Goal: Task Accomplishment & Management: Use online tool/utility

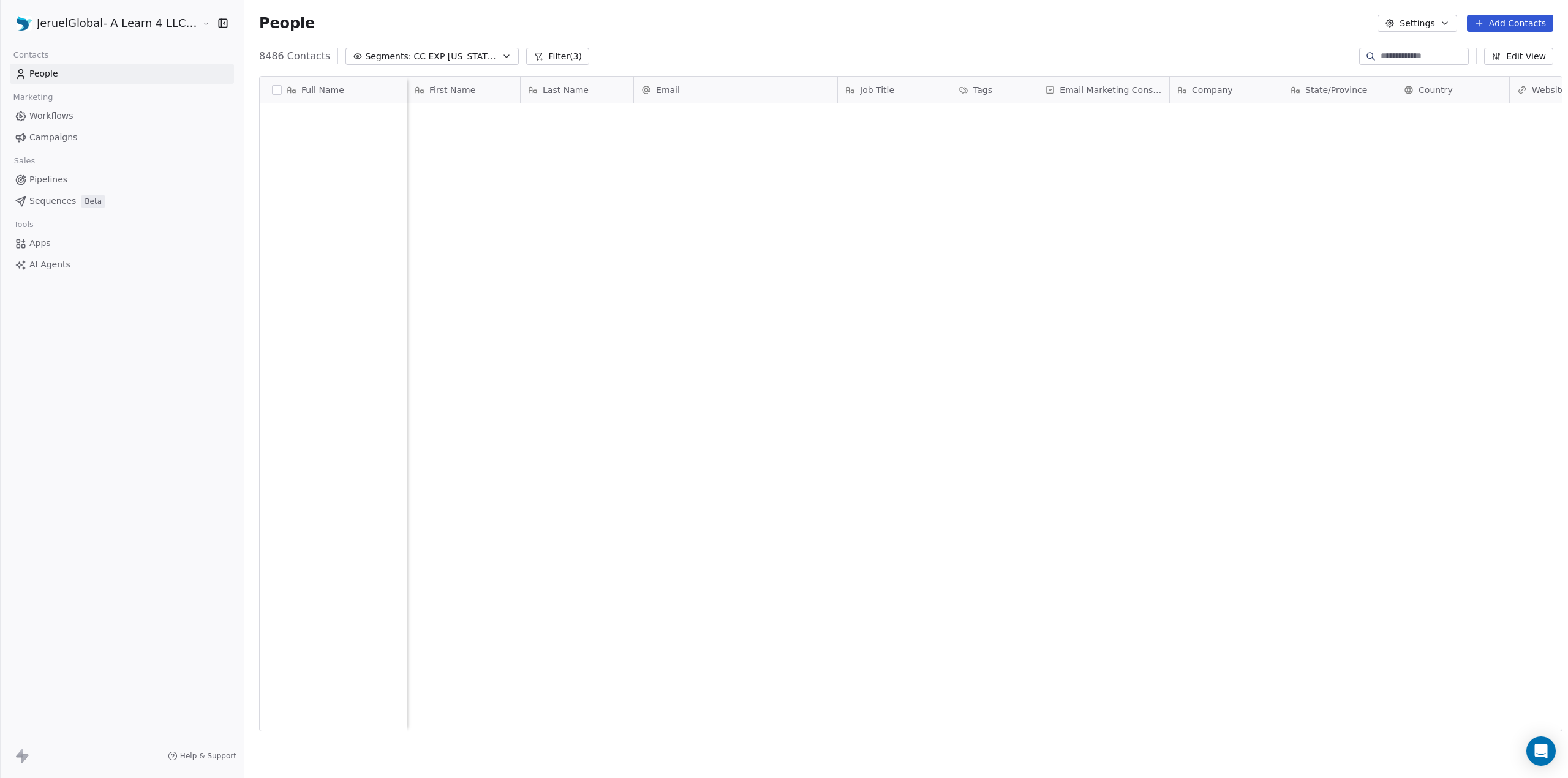
scroll to position [675, 1323]
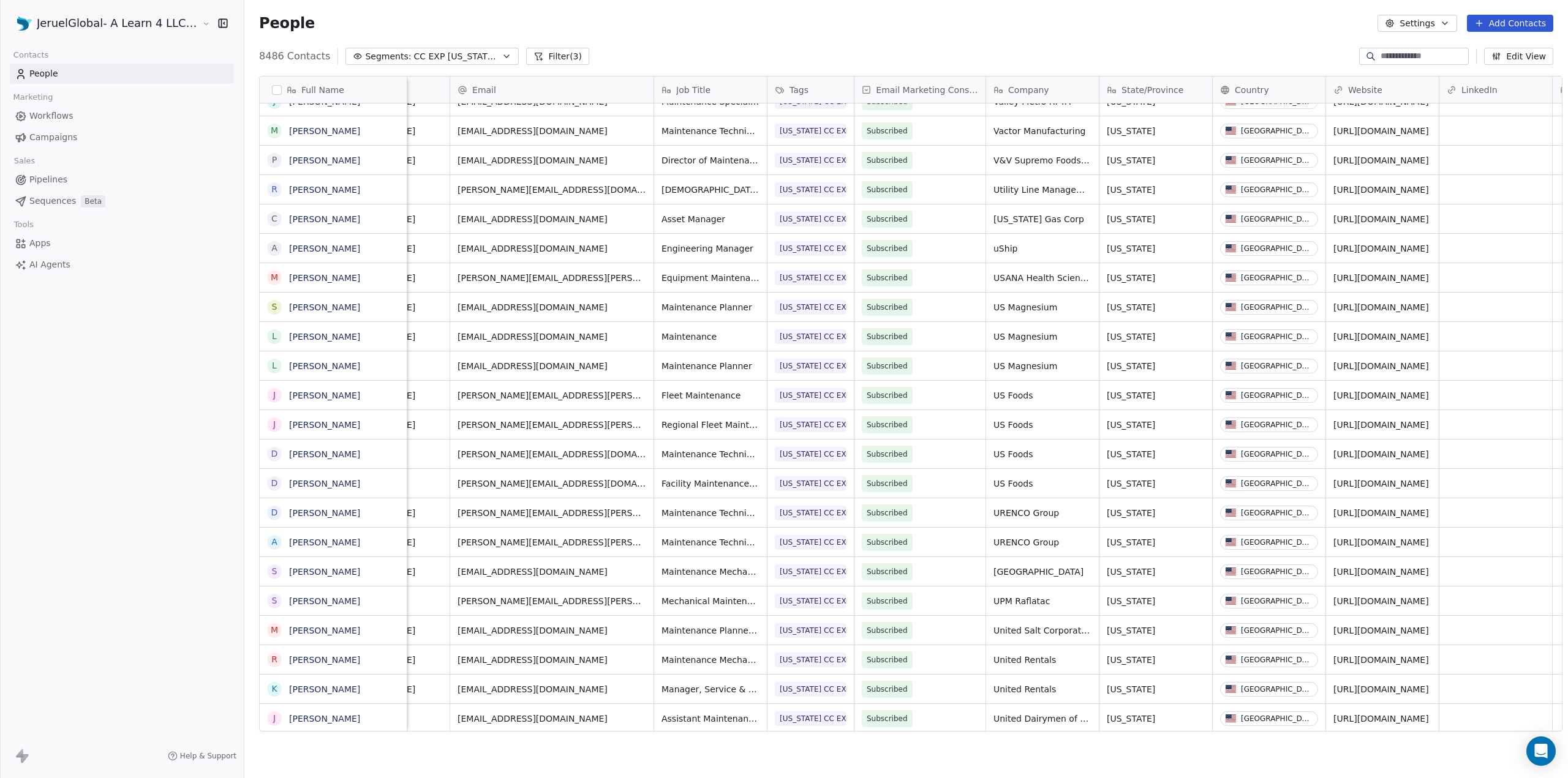
click at [383, 59] on span "Segments:" at bounding box center [388, 57] width 46 height 13
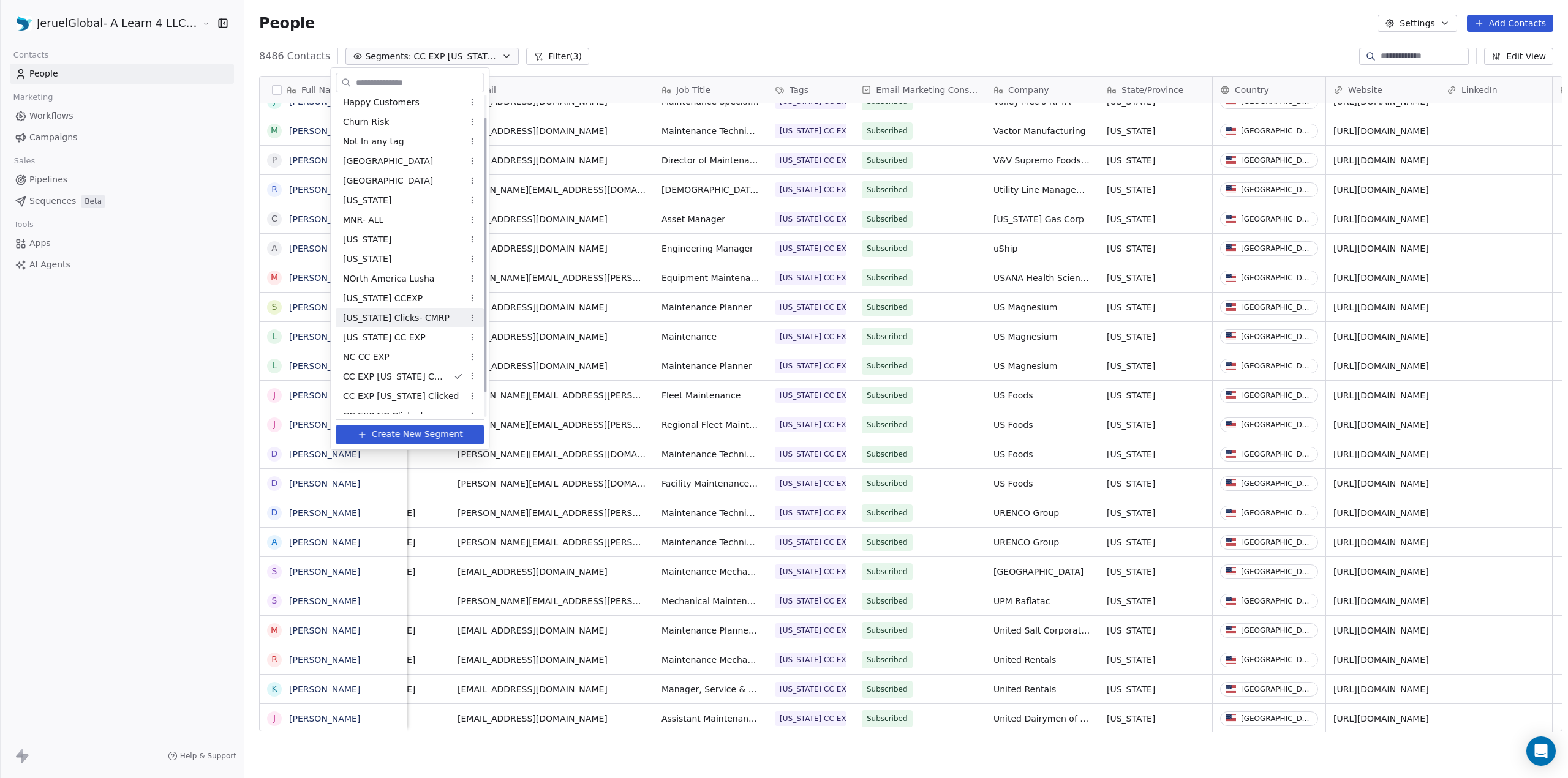
scroll to position [55, 0]
click at [621, 22] on html "JeruelGlobal- A Learn 4 LLC Company Contacts People Marketing Workflows Campaig…" at bounding box center [784, 389] width 1568 height 778
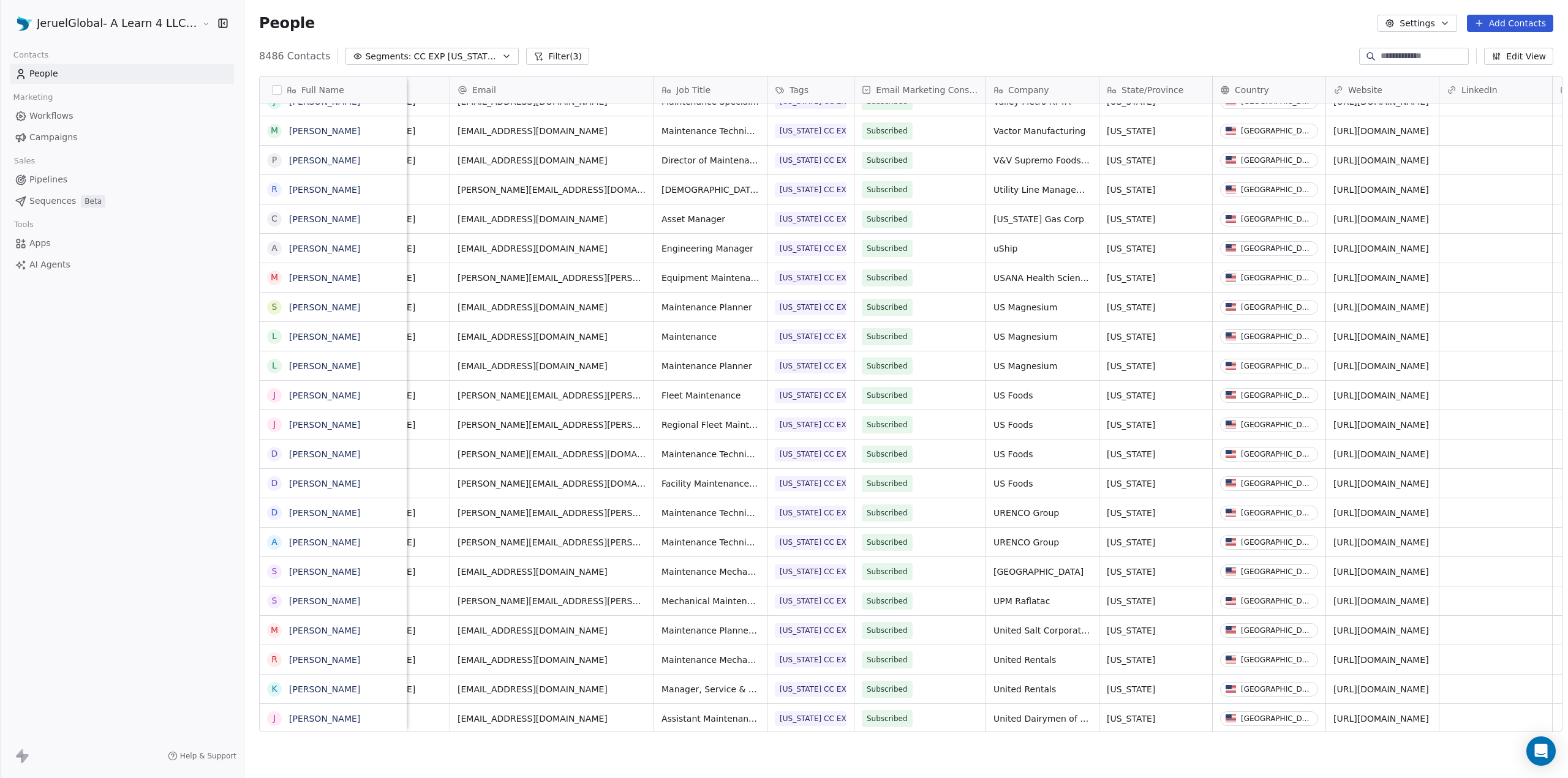
click at [1301, 32] on div "People Settings Add Contacts" at bounding box center [906, 23] width 1323 height 47
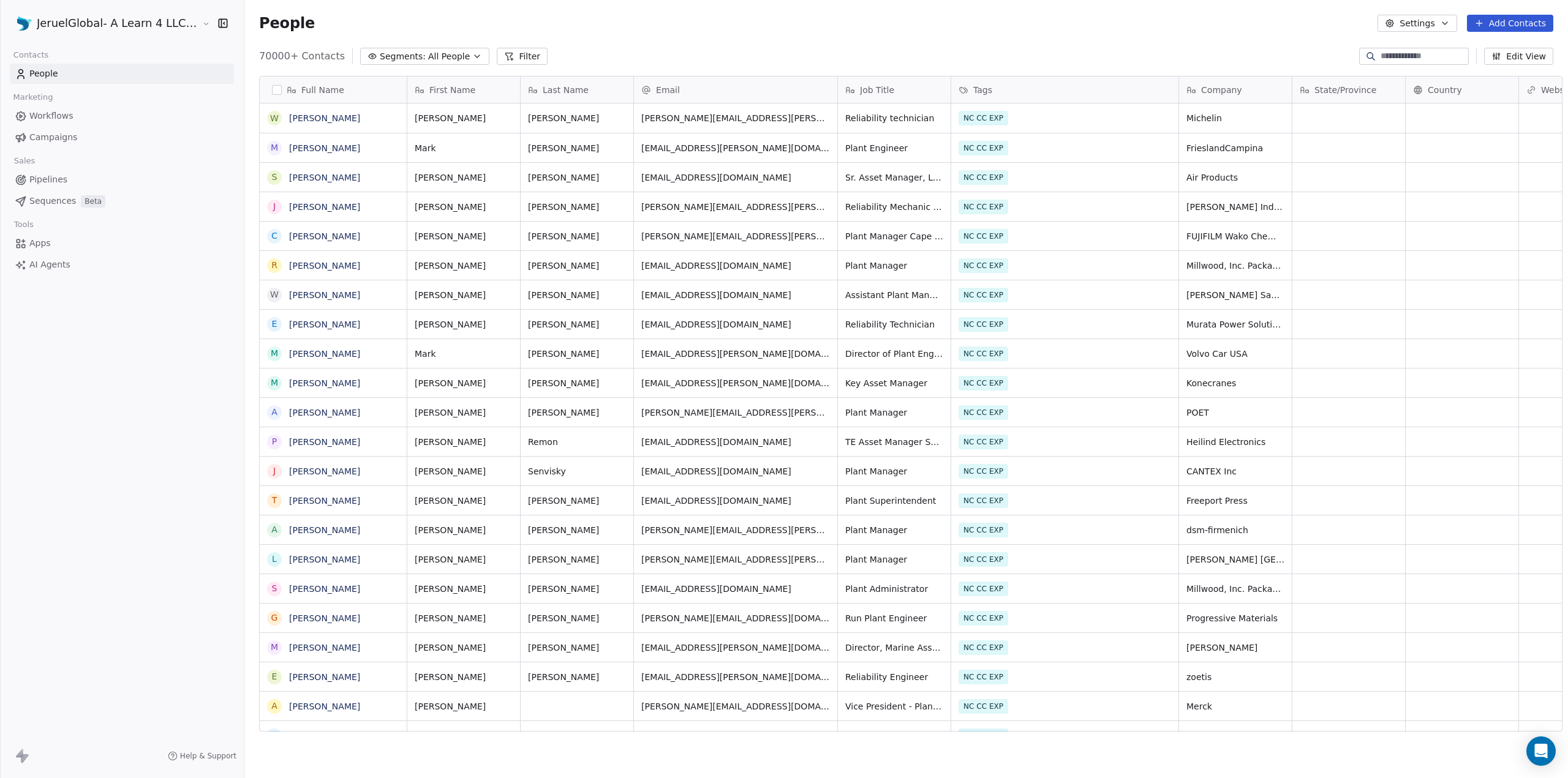
scroll to position [675, 1323]
click at [403, 53] on span "Segments:" at bounding box center [403, 57] width 46 height 13
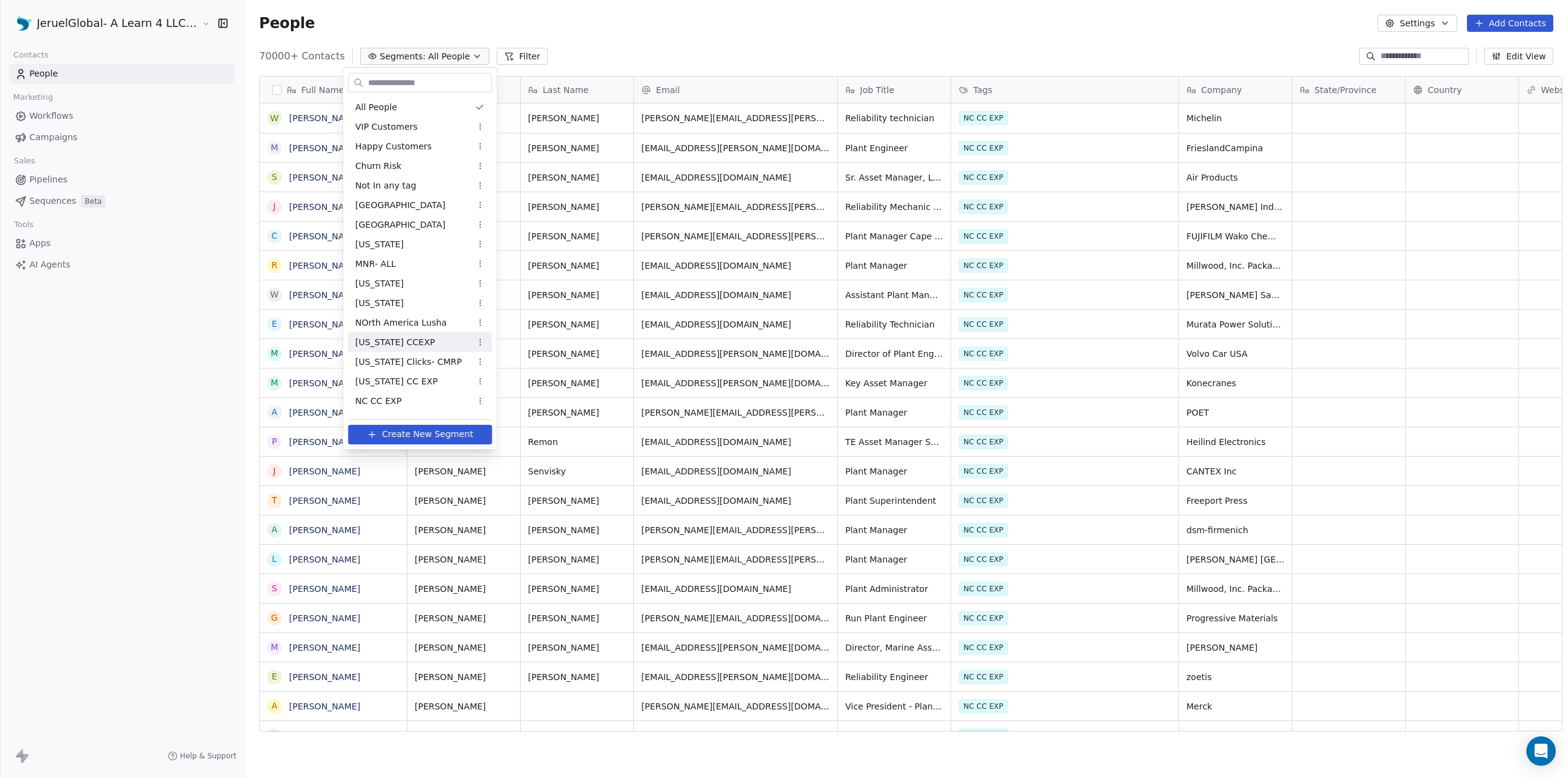
scroll to position [55, 0]
click at [407, 365] on span "CC EXP [US_STATE] Clicked" at bounding box center [413, 366] width 116 height 13
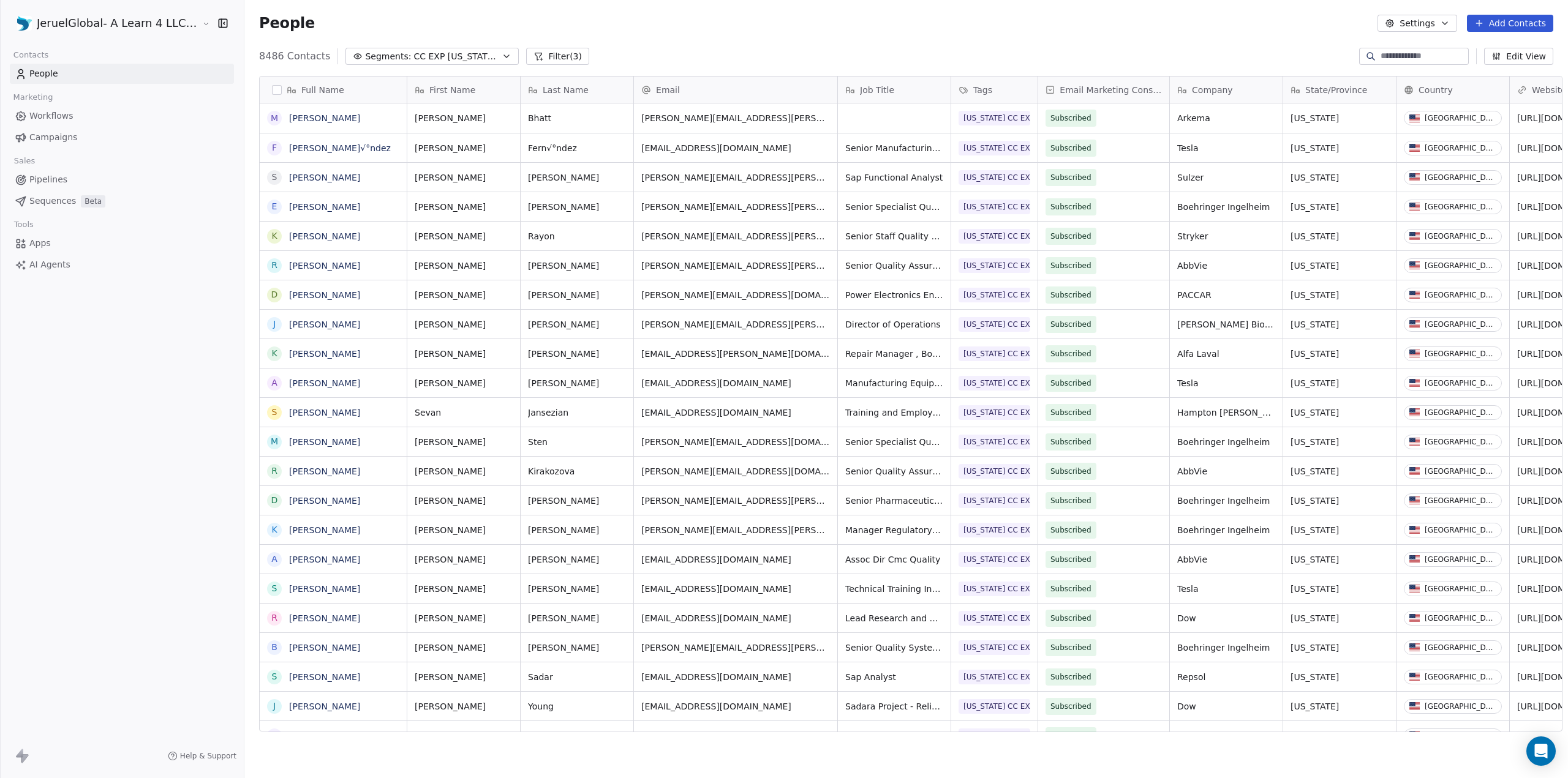
scroll to position [675, 1323]
click at [272, 89] on button "button" at bounding box center [276, 90] width 10 height 10
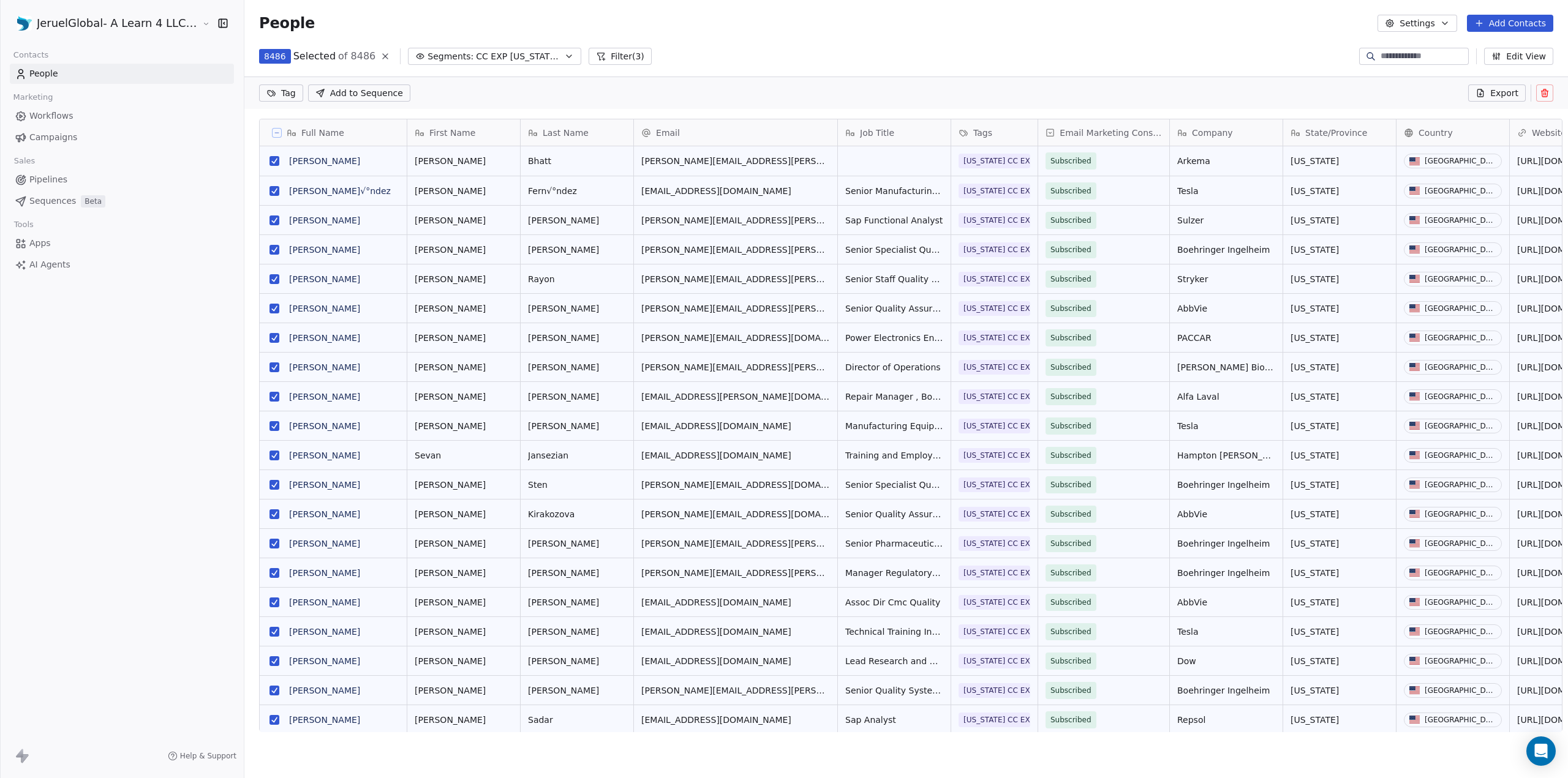
click at [1502, 89] on span "Export" at bounding box center [1504, 93] width 28 height 13
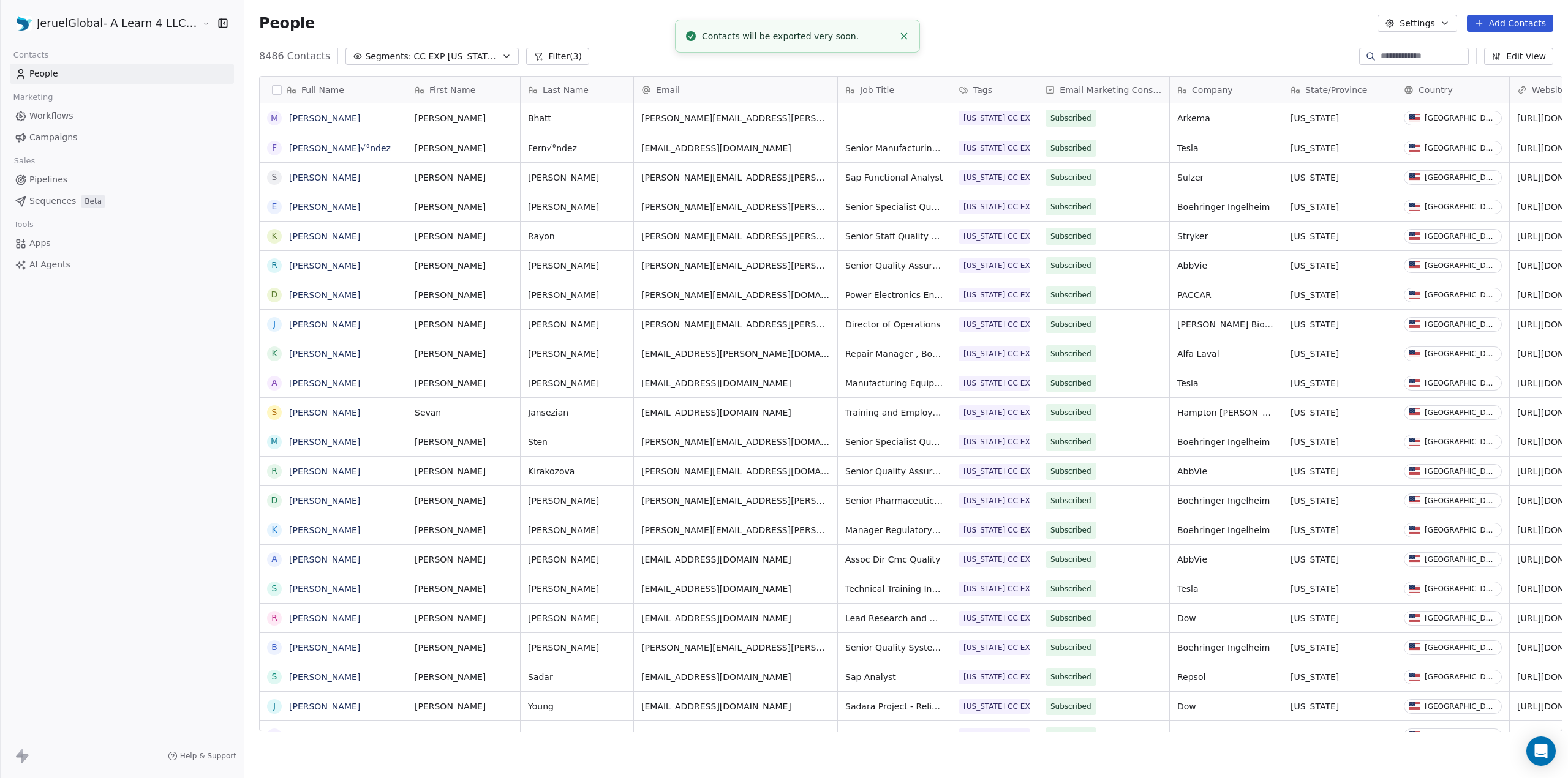
scroll to position [675, 1323]
click at [0, 439] on div at bounding box center [0, 389] width 1 height 778
click at [659, 36] on div "People Settings Add Contacts" at bounding box center [906, 23] width 1323 height 47
click at [272, 91] on button "button" at bounding box center [276, 90] width 10 height 10
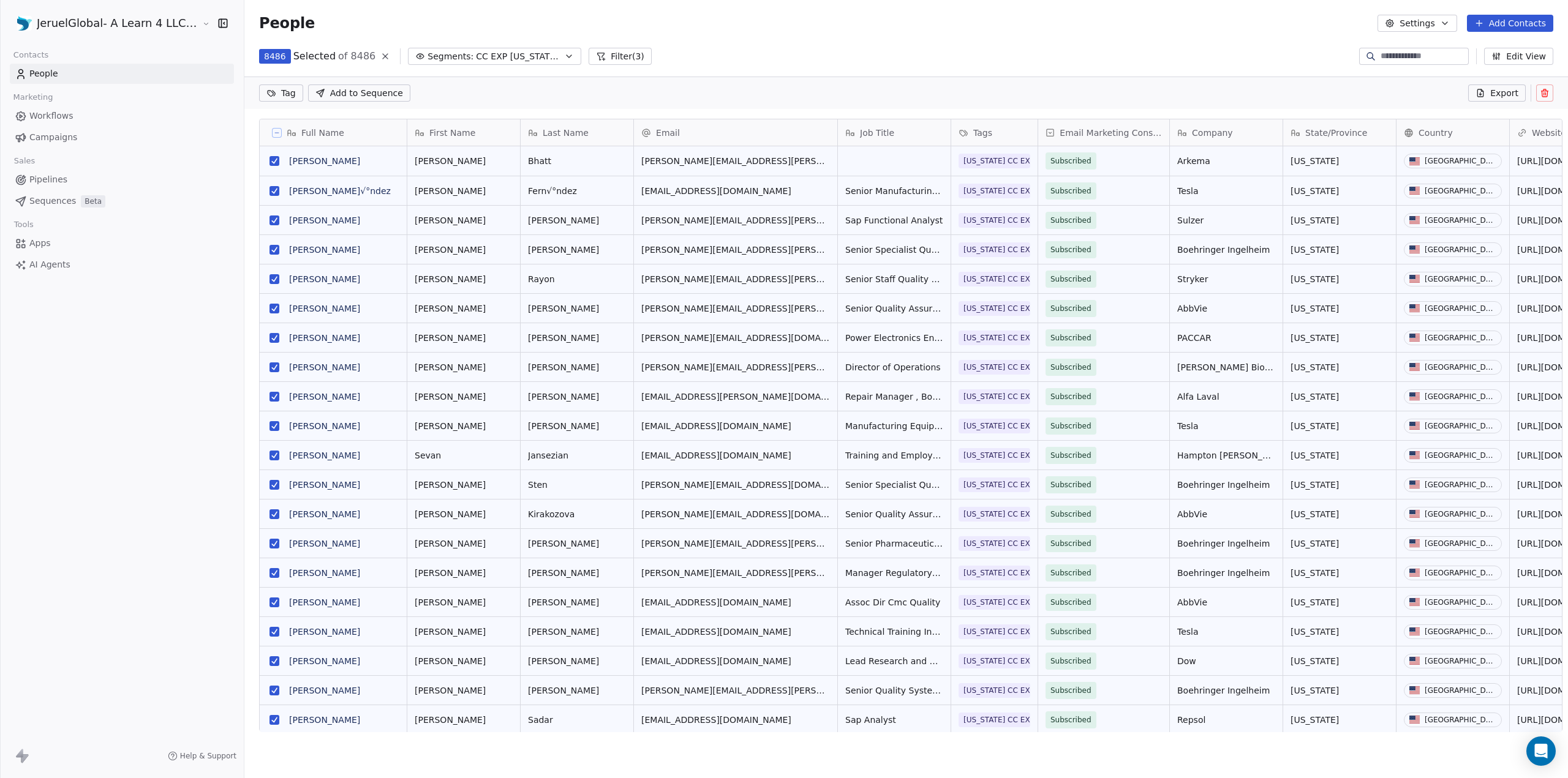
scroll to position [632, 1323]
click at [197, 23] on html "JeruelGlobal- A Learn 4 LLC Company Contacts People Marketing Workflows Campaig…" at bounding box center [784, 389] width 1568 height 778
click at [549, 100] on html "JeruelGlobal- A Learn 4 LLC Company Contacts People Marketing Workflows Campaig…" at bounding box center [784, 389] width 1568 height 778
click at [520, 55] on span "CC EXP [US_STATE] Clicked" at bounding box center [519, 57] width 86 height 13
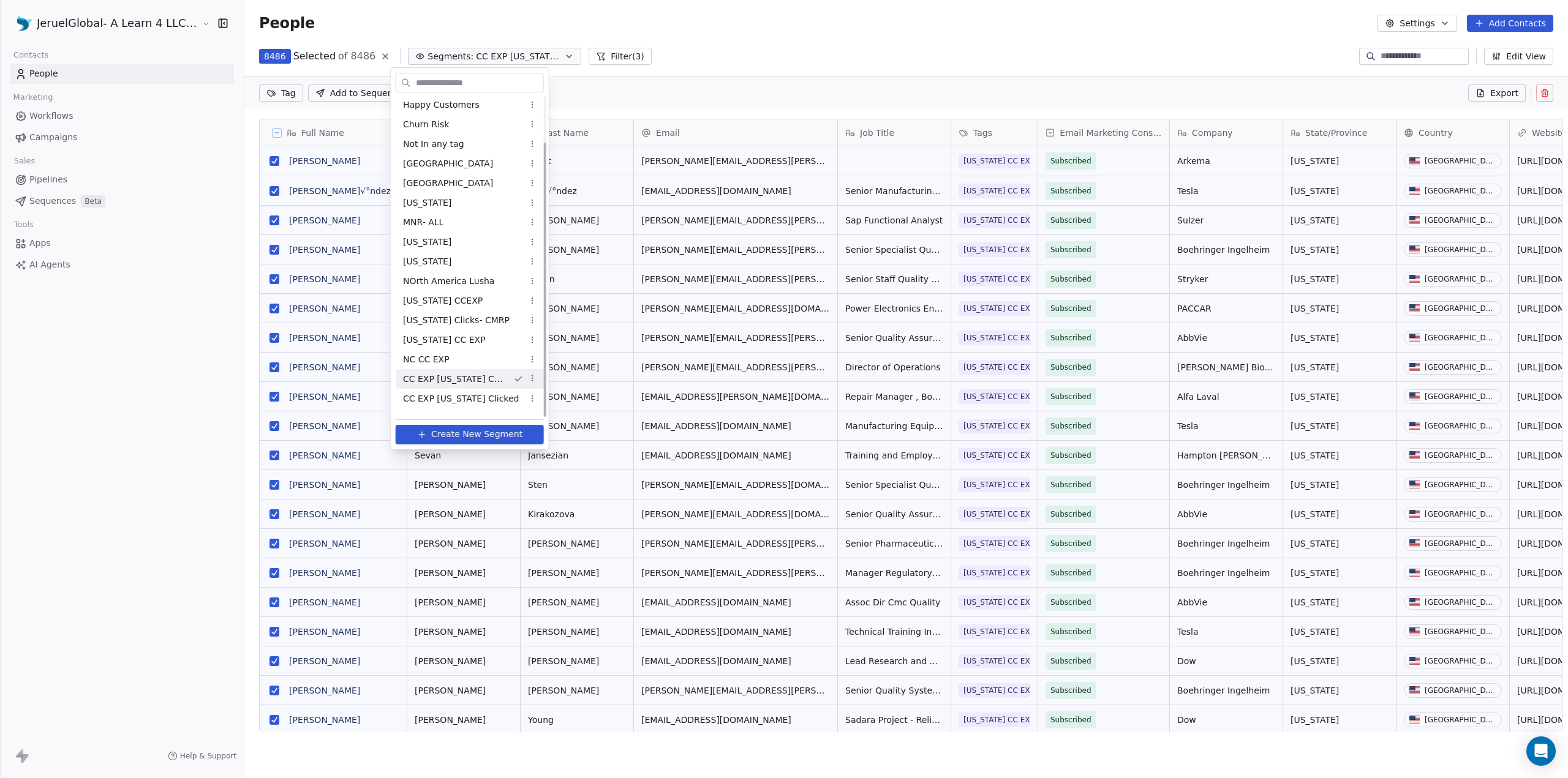
scroll to position [55, 0]
click at [459, 380] on span "CC EXP [US_STATE] Clicked" at bounding box center [461, 386] width 116 height 13
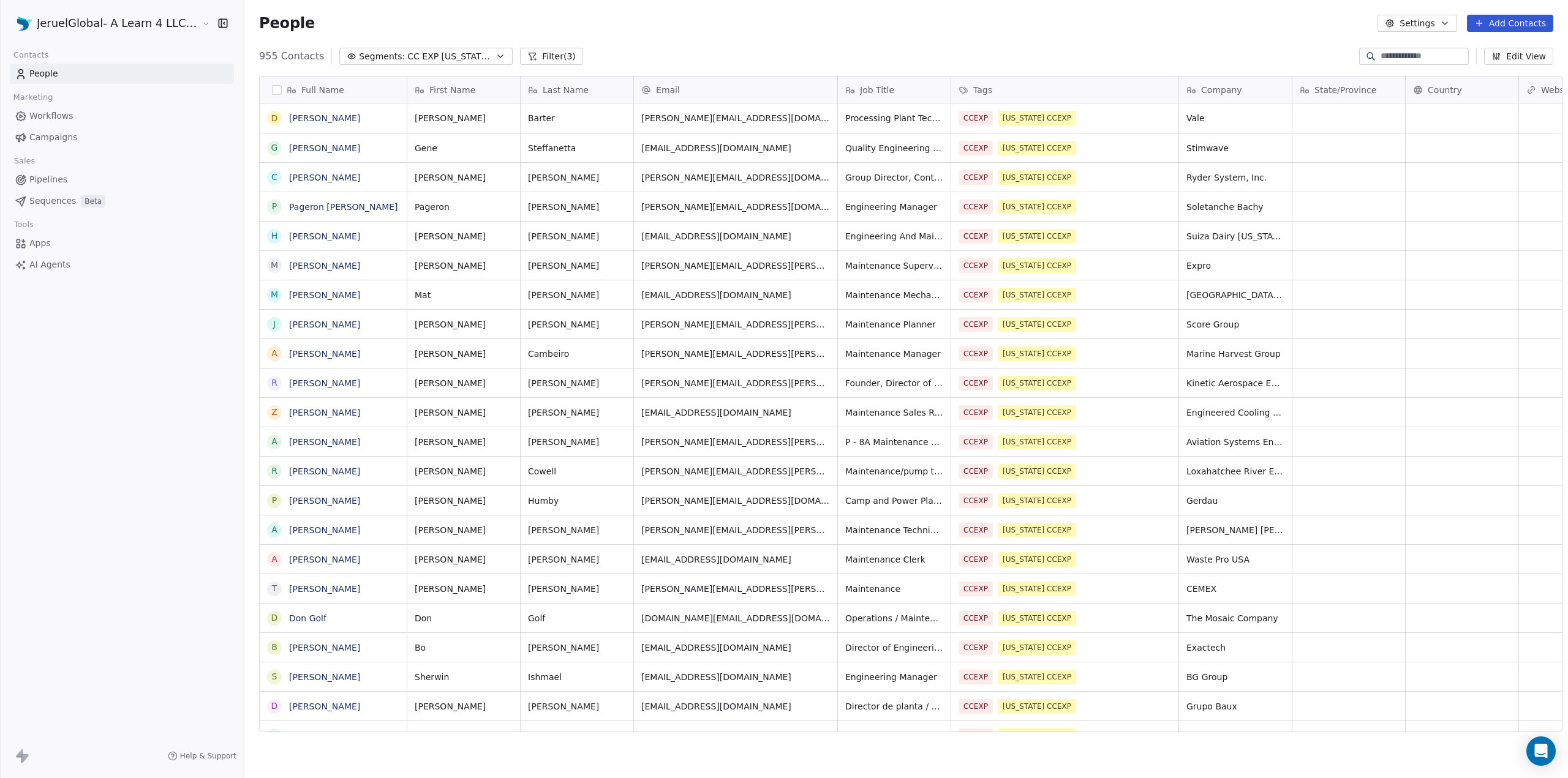
scroll to position [675, 1323]
click at [272, 86] on button "button" at bounding box center [276, 90] width 10 height 10
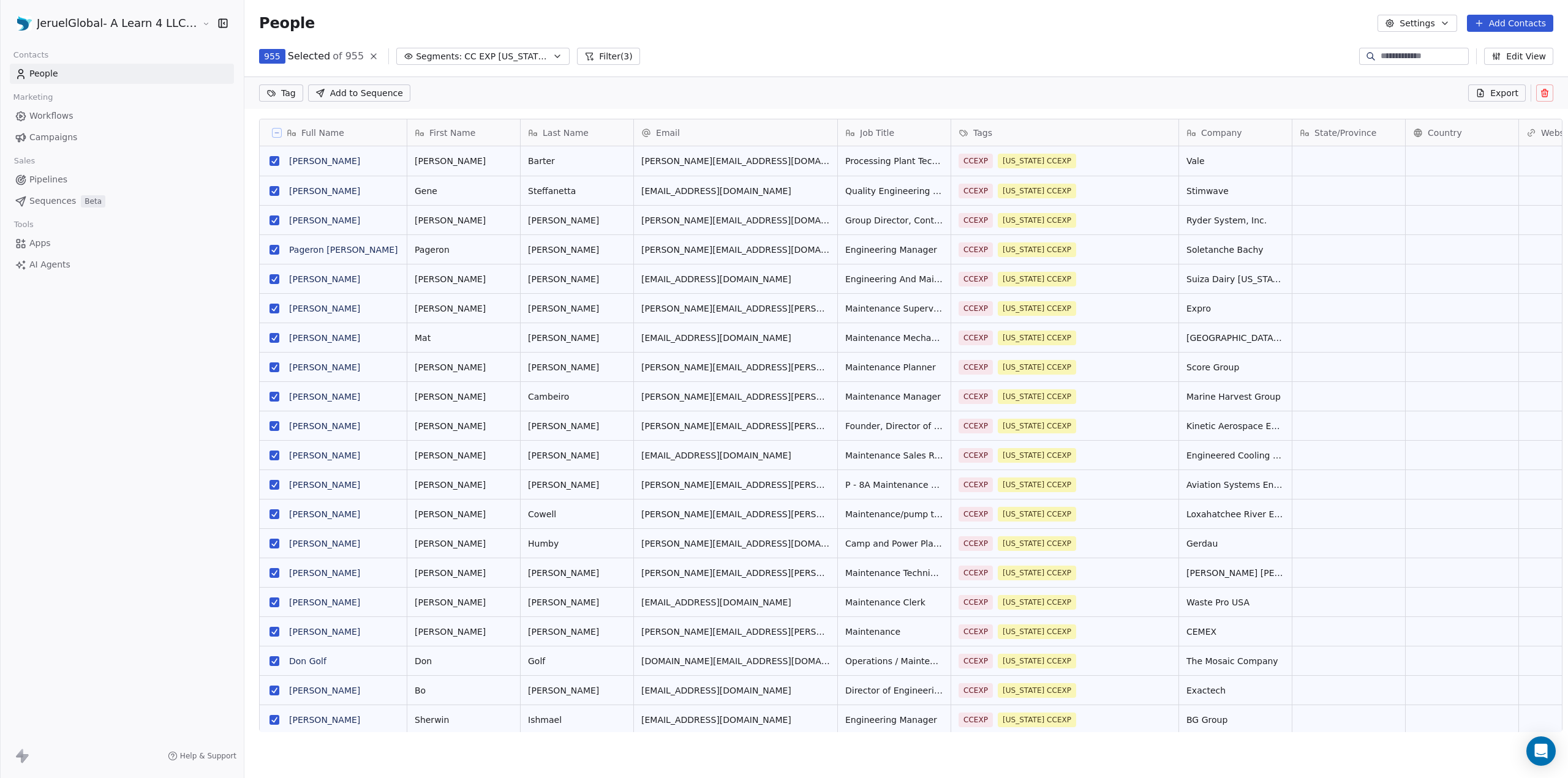
scroll to position [632, 1323]
click at [1508, 92] on span "Export" at bounding box center [1504, 93] width 28 height 13
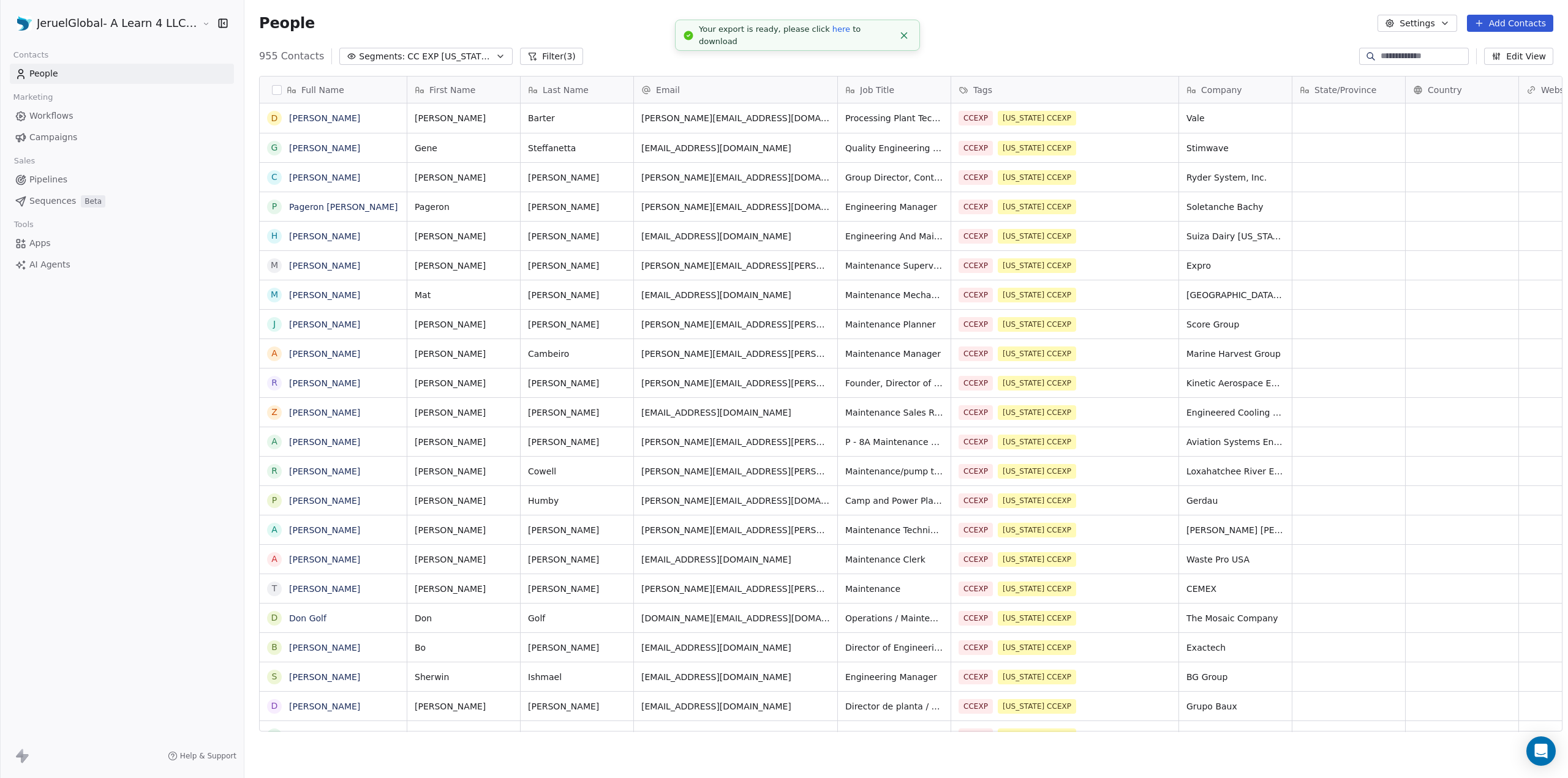
click at [832, 34] on link "here" at bounding box center [841, 29] width 18 height 9
click at [461, 60] on span "CC EXP [US_STATE] Clicked" at bounding box center [450, 57] width 86 height 13
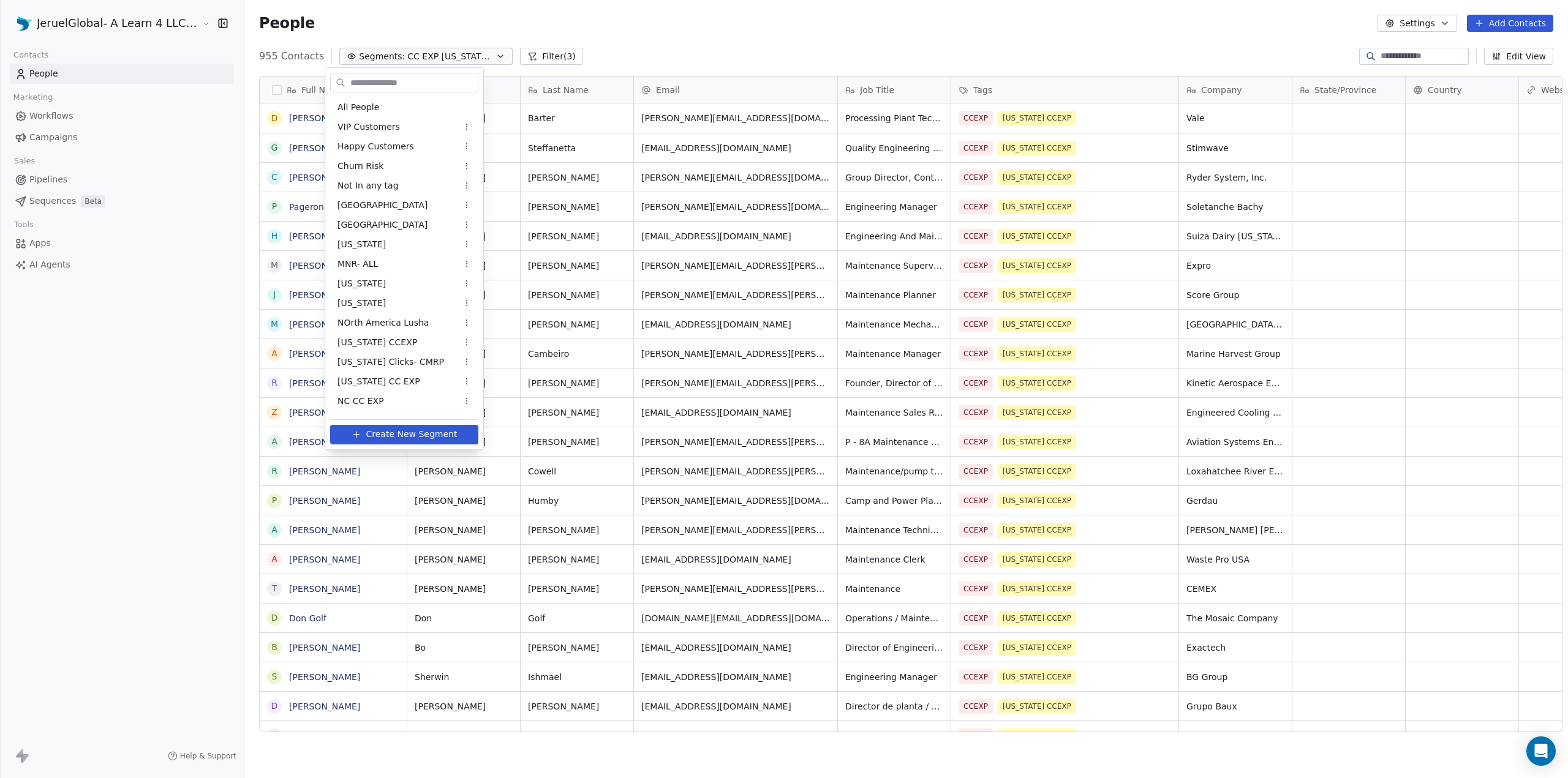
click at [462, 58] on html "JeruelGlobal- A Learn 4 LLC Company Contacts People Marketing Workflows Campaig…" at bounding box center [784, 389] width 1568 height 778
click at [391, 407] on span "CC EXP NC Clicked" at bounding box center [377, 405] width 80 height 13
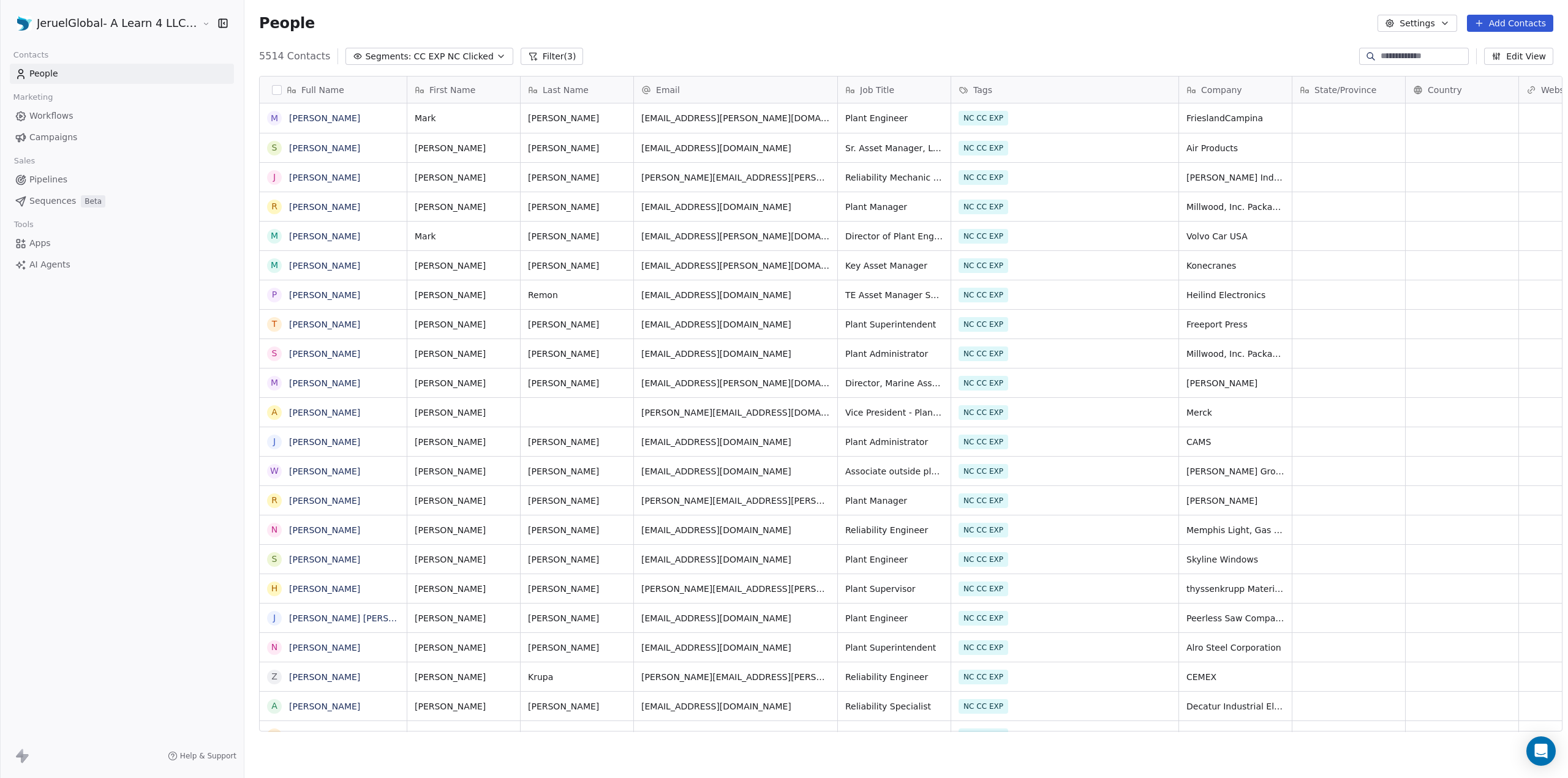
scroll to position [675, 1323]
click at [272, 90] on button "button" at bounding box center [276, 90] width 10 height 10
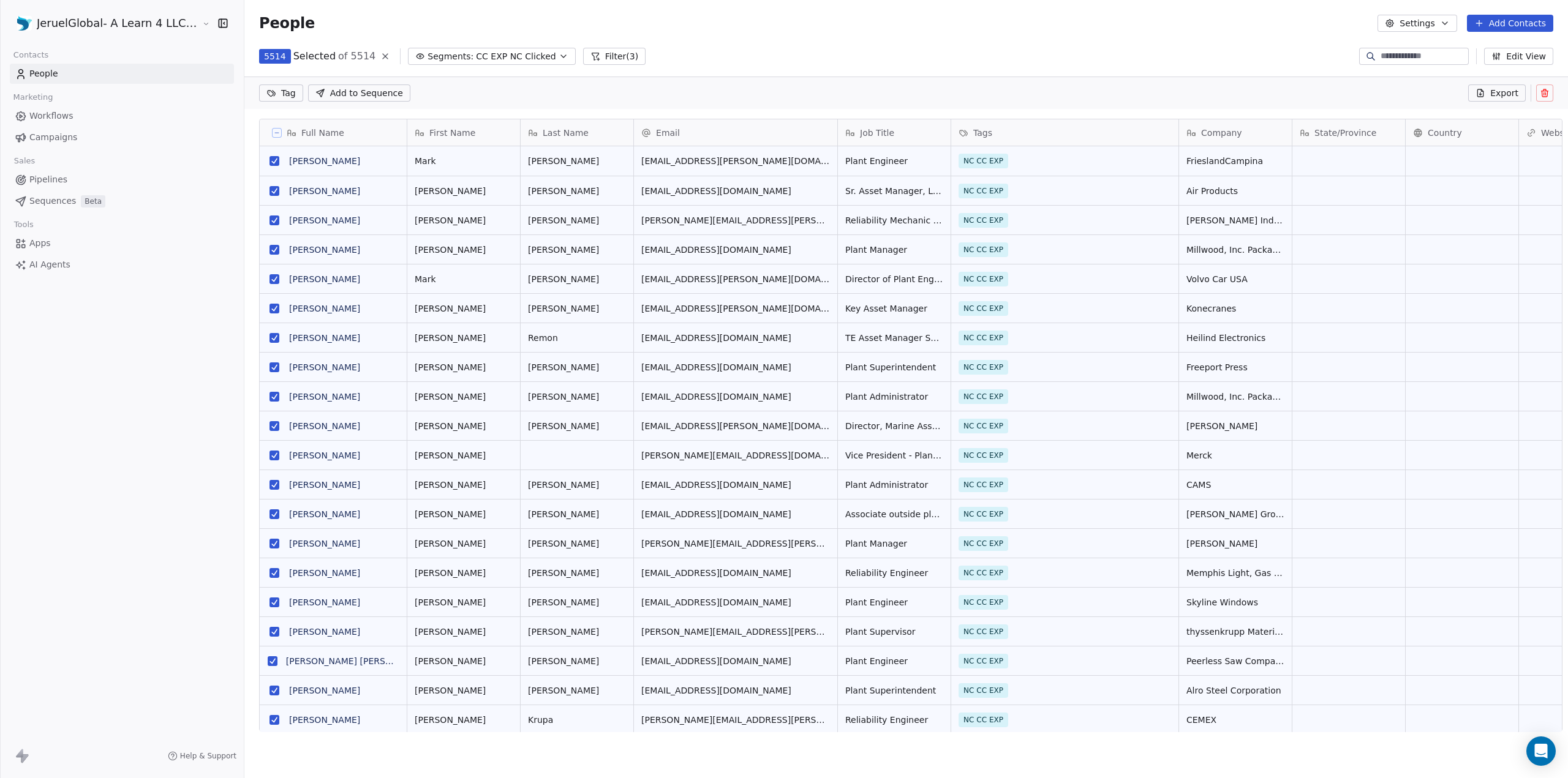
scroll to position [632, 1323]
click at [1498, 96] on span "Export" at bounding box center [1504, 93] width 28 height 13
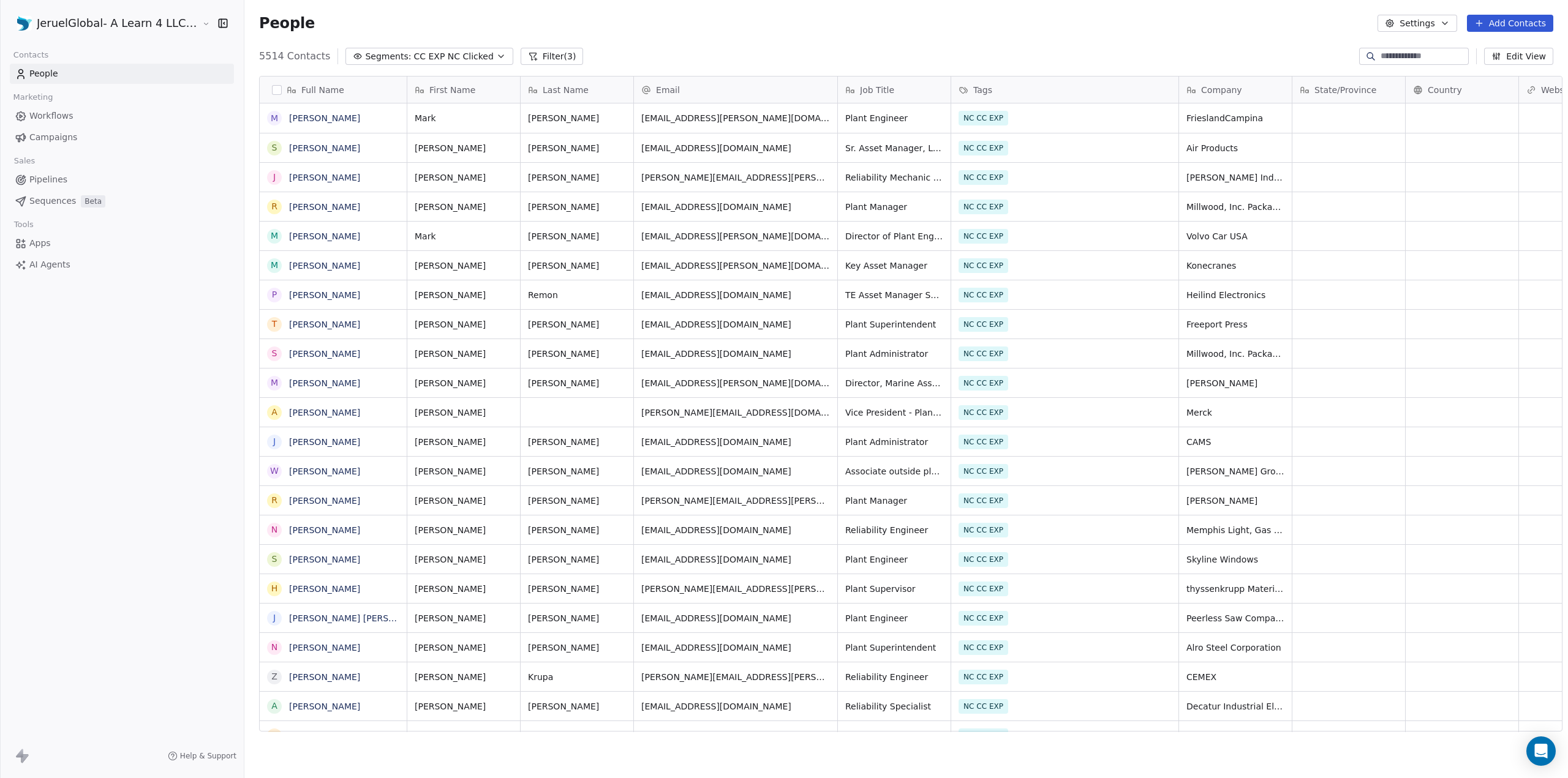
scroll to position [675, 1323]
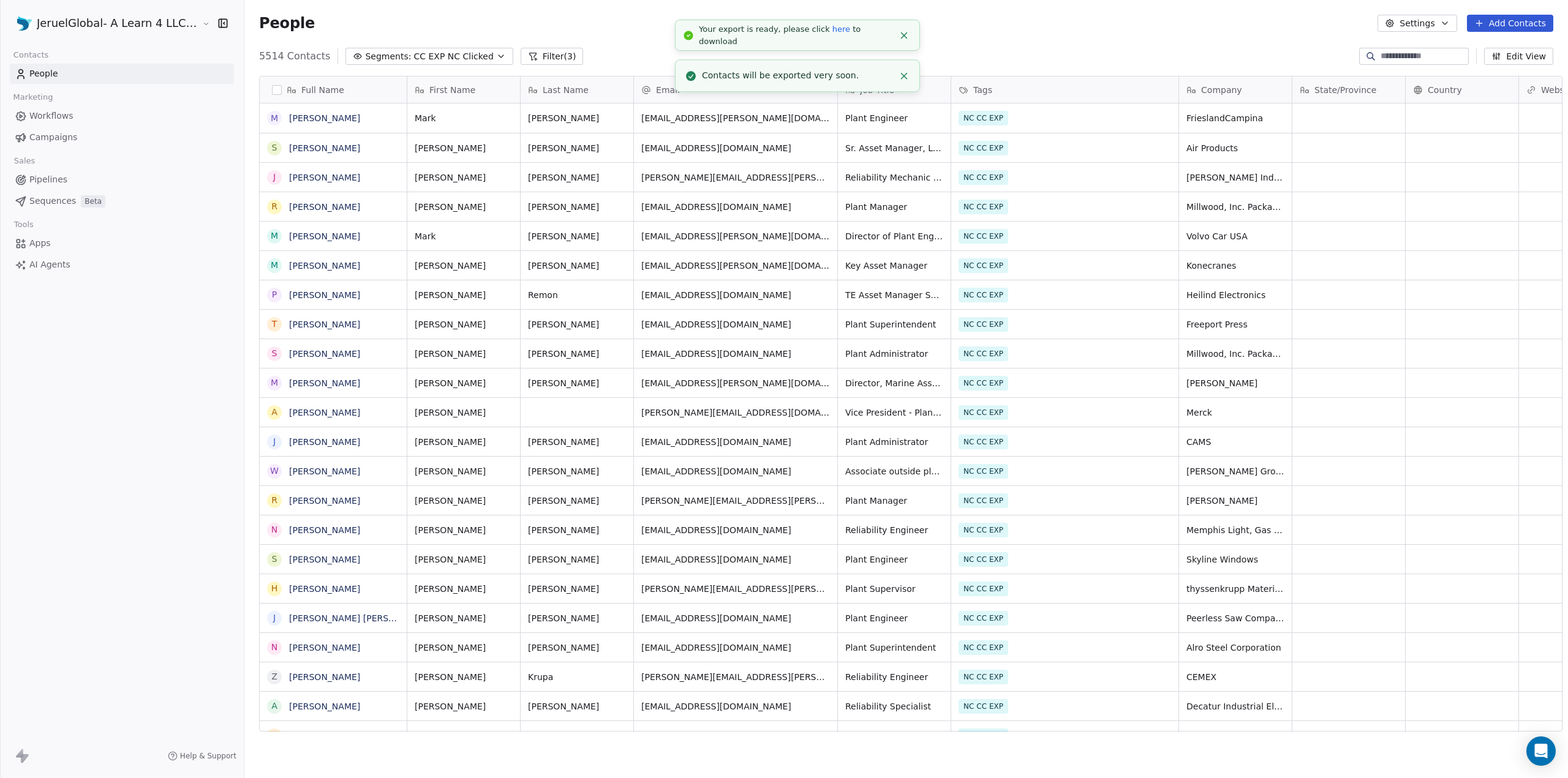
click at [832, 33] on link "here" at bounding box center [841, 29] width 18 height 9
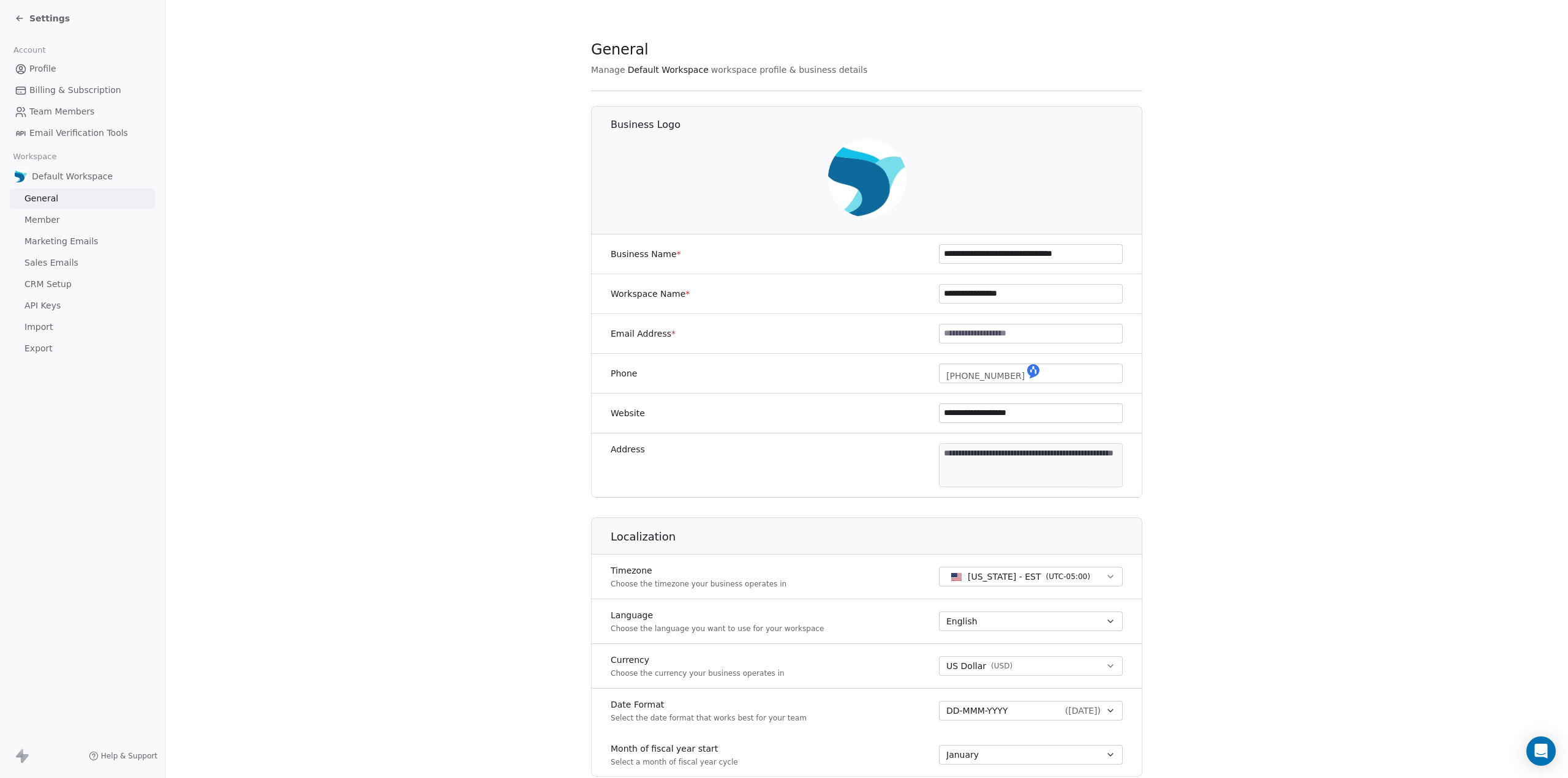
click at [40, 346] on span "Export" at bounding box center [38, 349] width 28 height 13
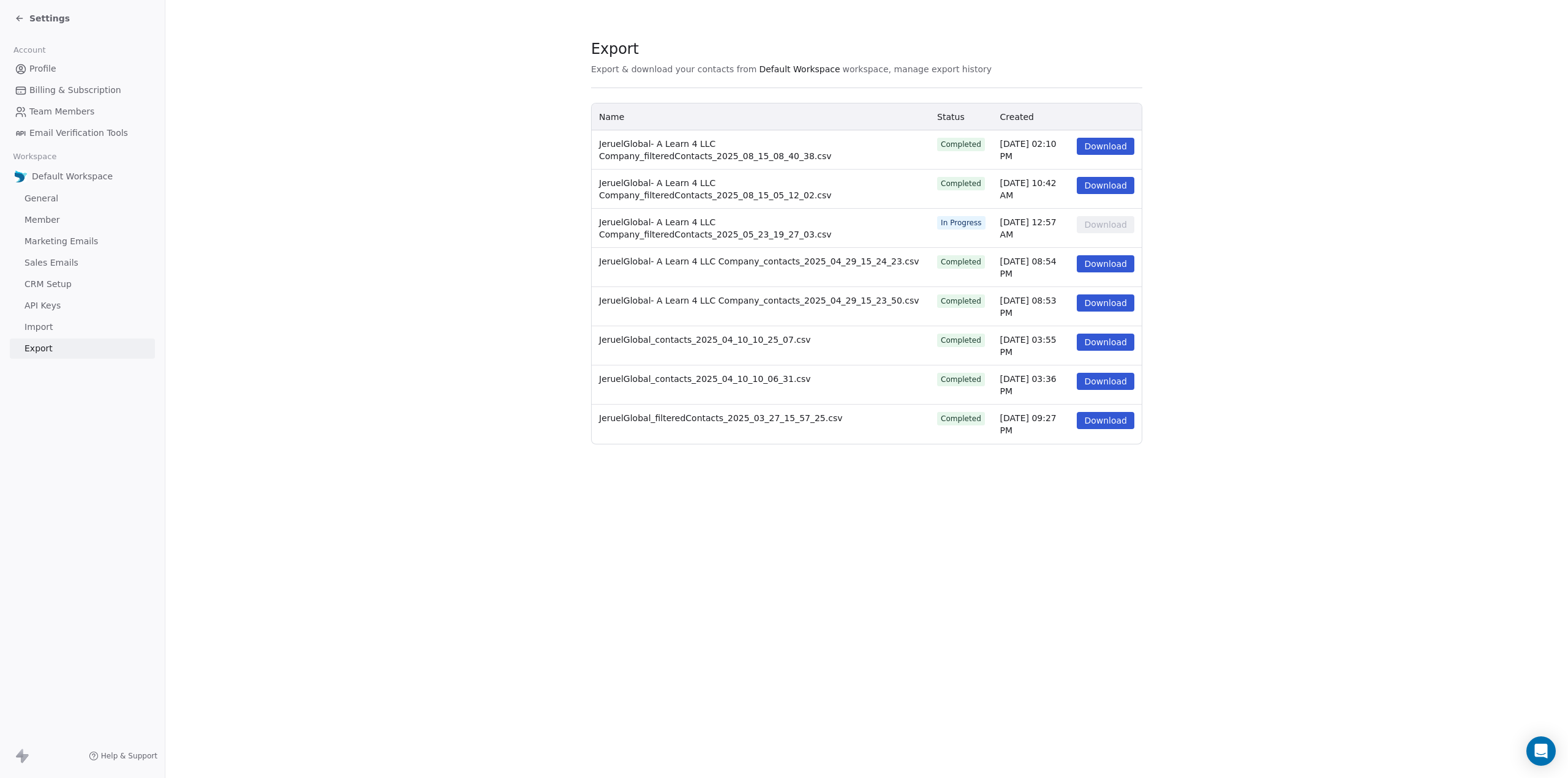
click at [1094, 146] on button "Download" at bounding box center [1105, 146] width 57 height 17
